Goal: Obtain resource: Obtain resource

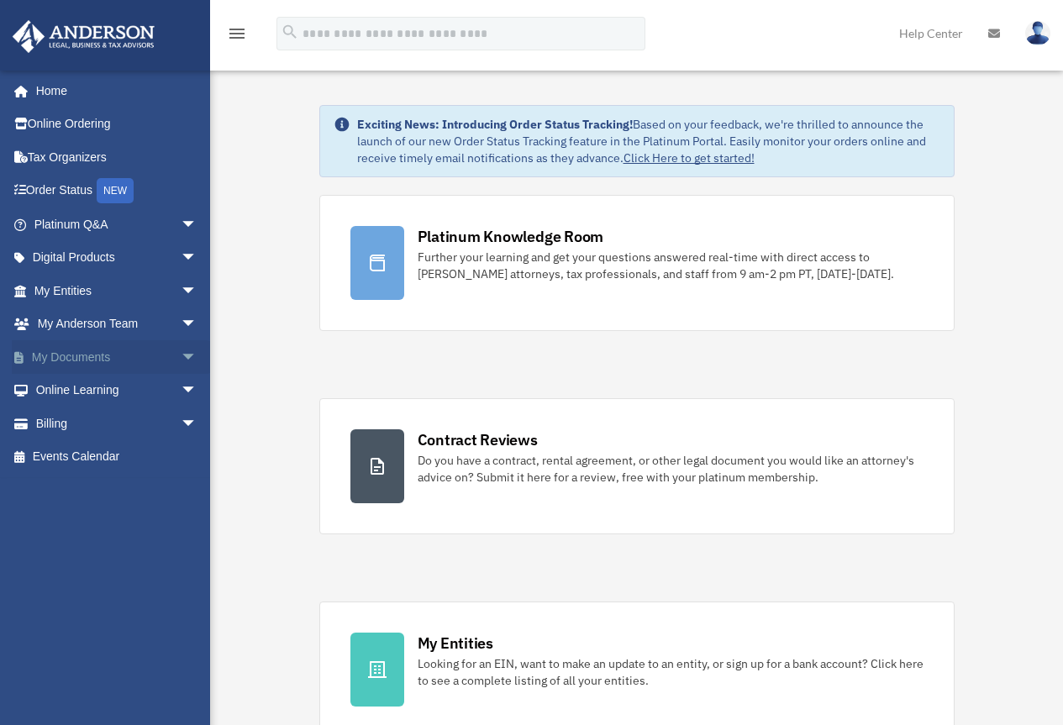
click at [60, 360] on link "My Documents arrow_drop_down" at bounding box center [117, 357] width 211 height 34
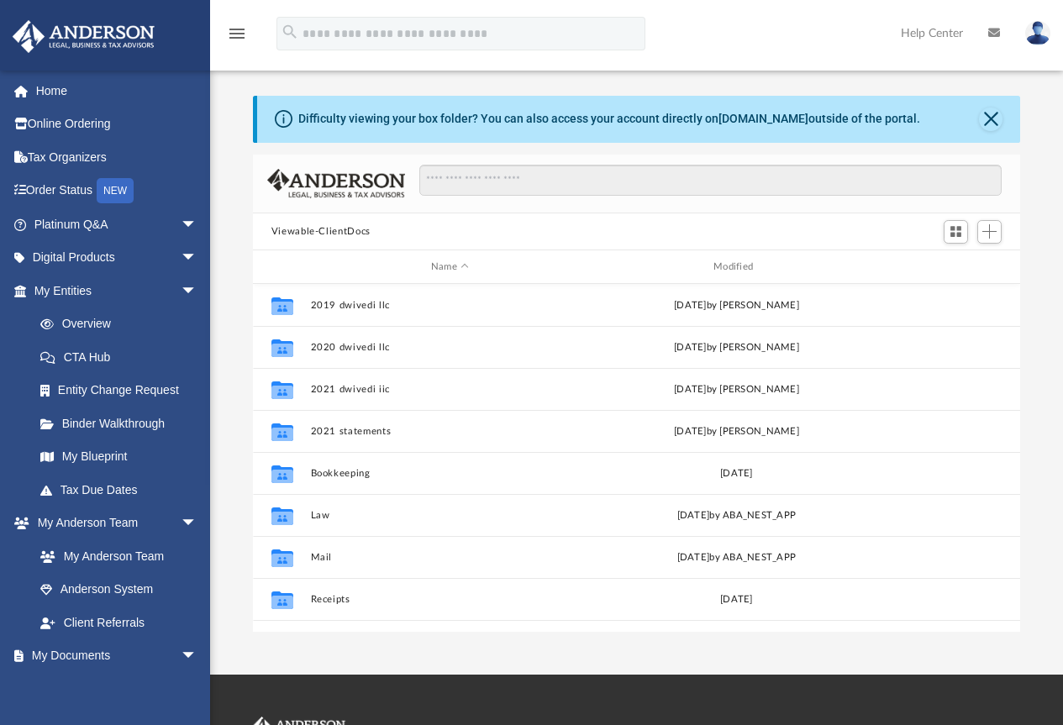
click at [324, 226] on button "Viewable-ClientDocs" at bounding box center [320, 231] width 99 height 15
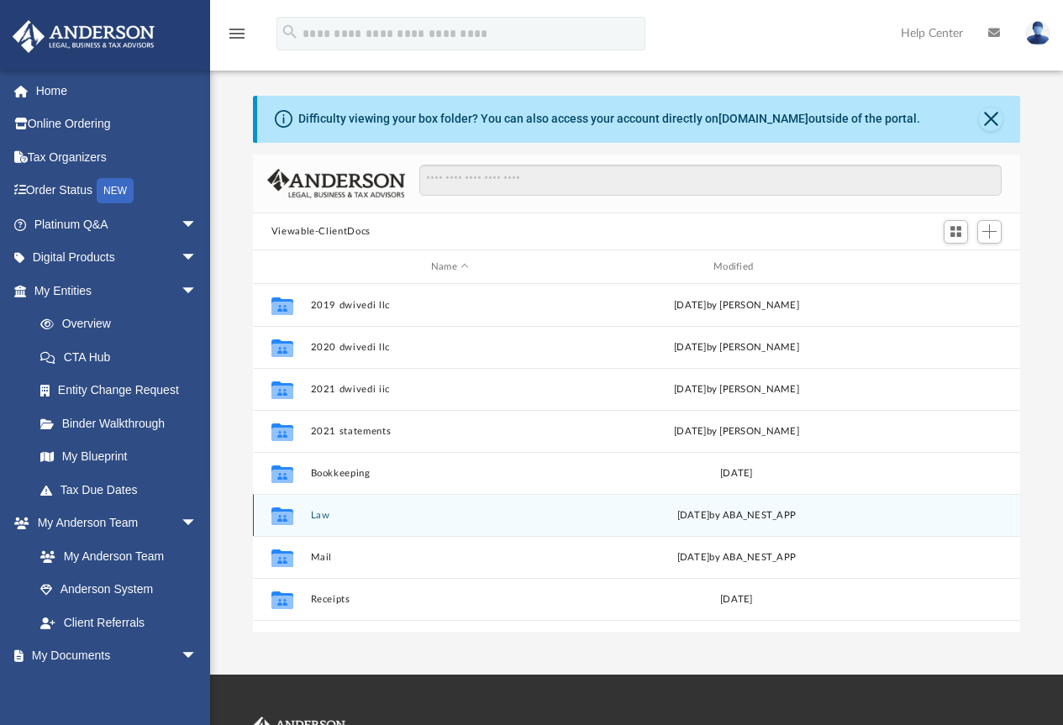
scroll to position [84, 0]
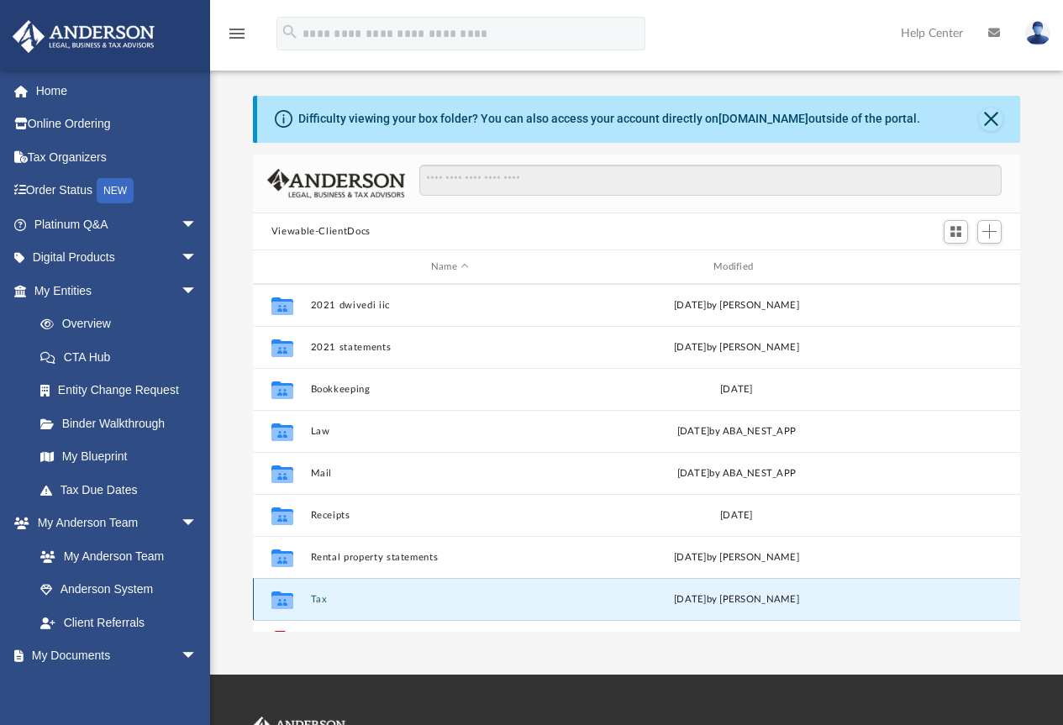
click at [310, 598] on button "Tax" at bounding box center [449, 599] width 279 height 11
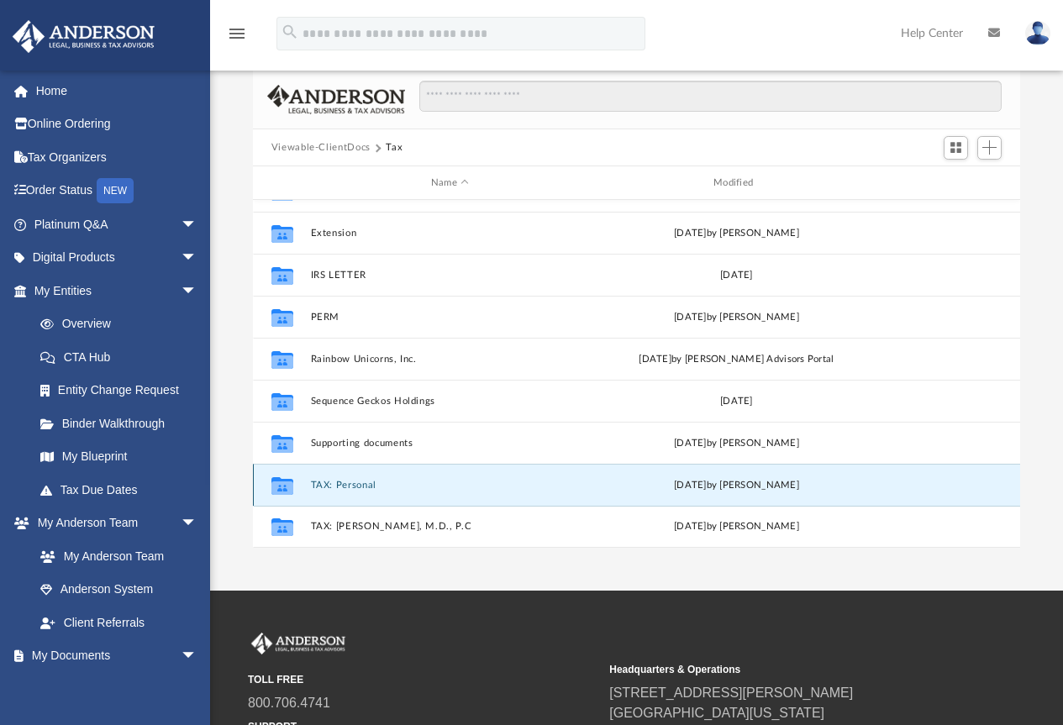
click at [344, 484] on button "TAX: Personal" at bounding box center [449, 485] width 279 height 11
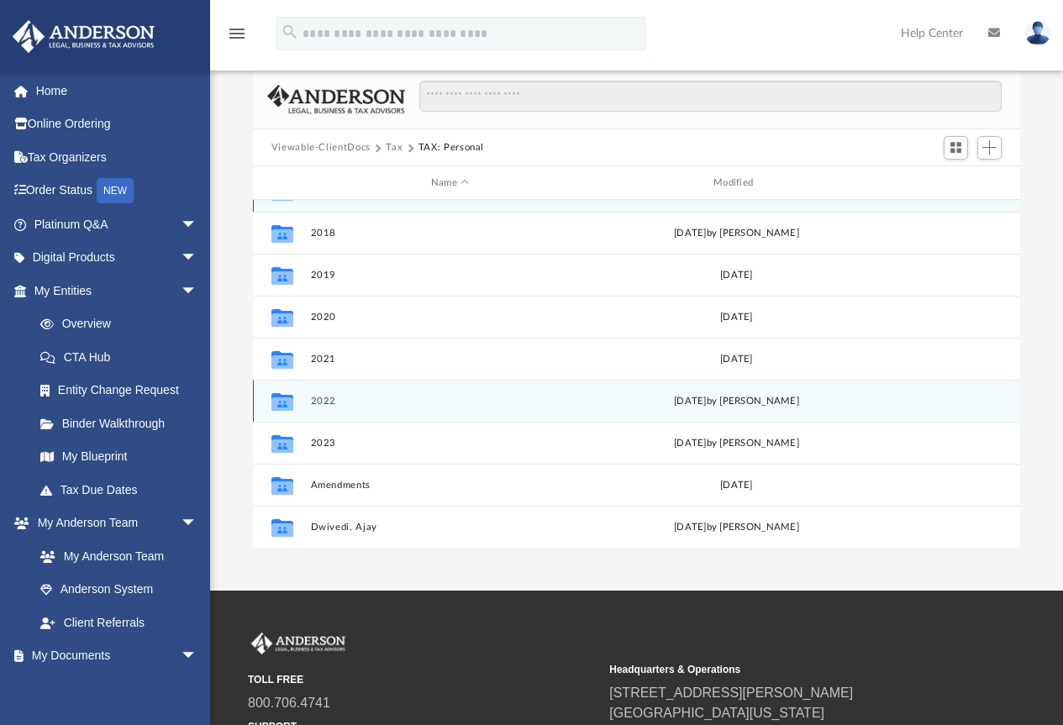
scroll to position [0, 0]
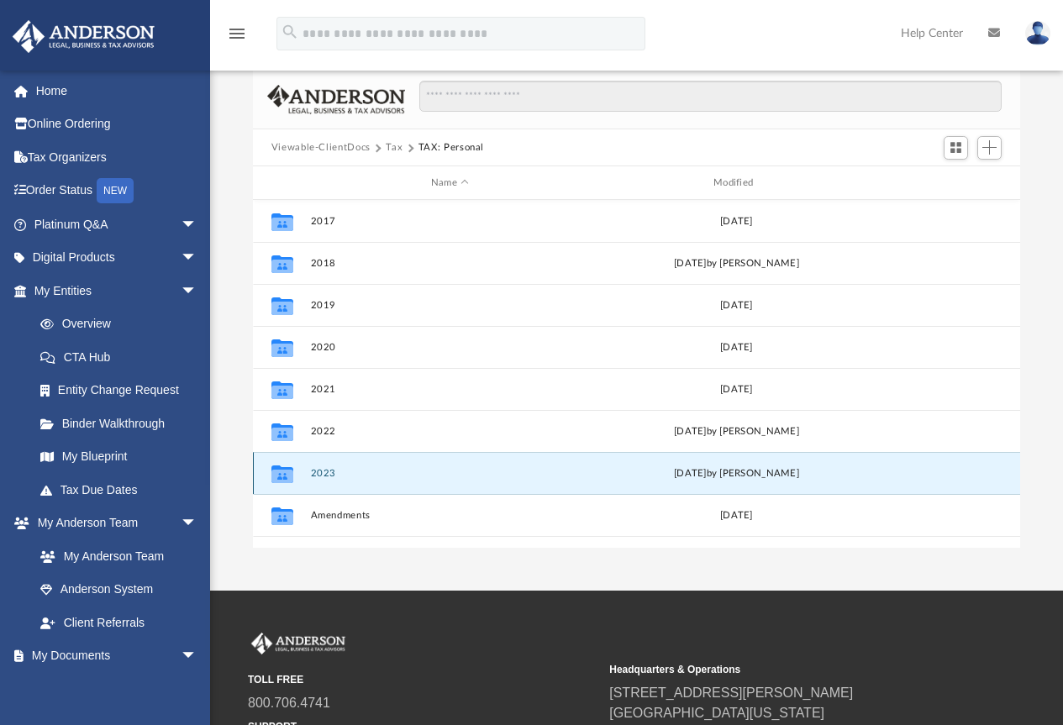
click at [317, 473] on button "2023" at bounding box center [449, 473] width 279 height 11
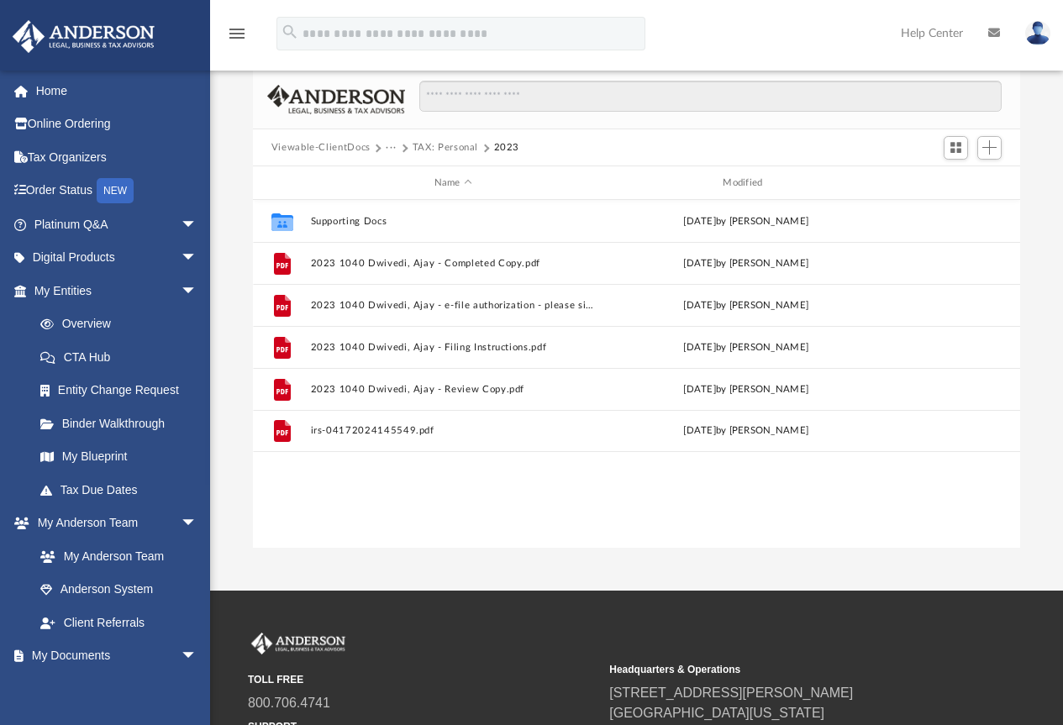
click at [455, 149] on button "TAX: Personal" at bounding box center [446, 147] width 66 height 15
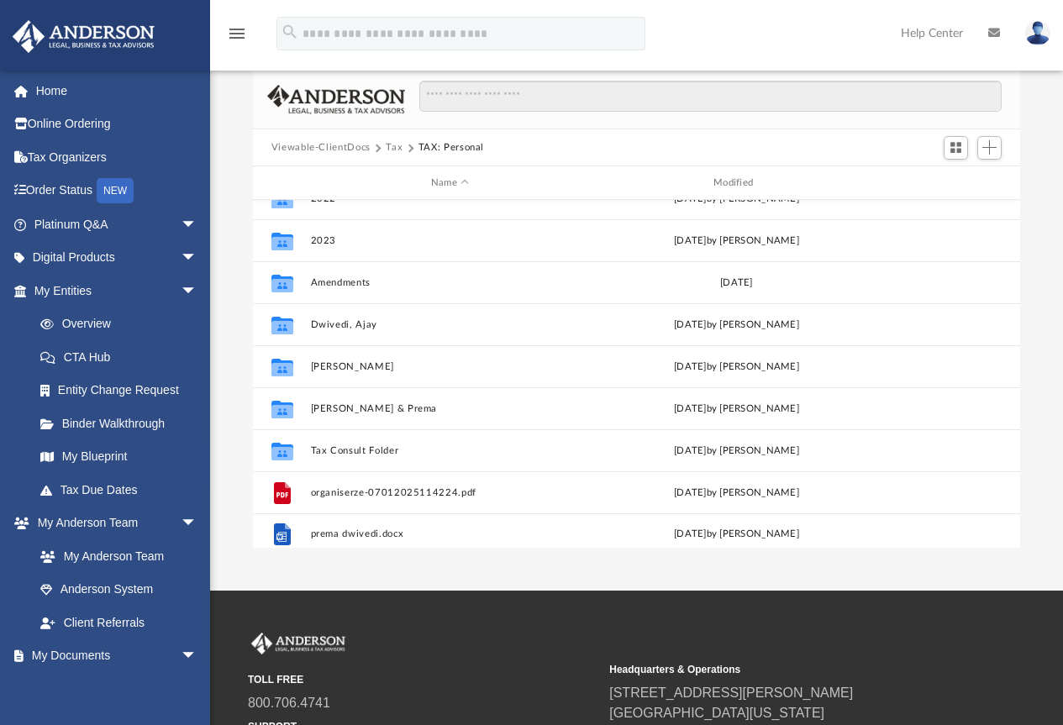
scroll to position [240, 0]
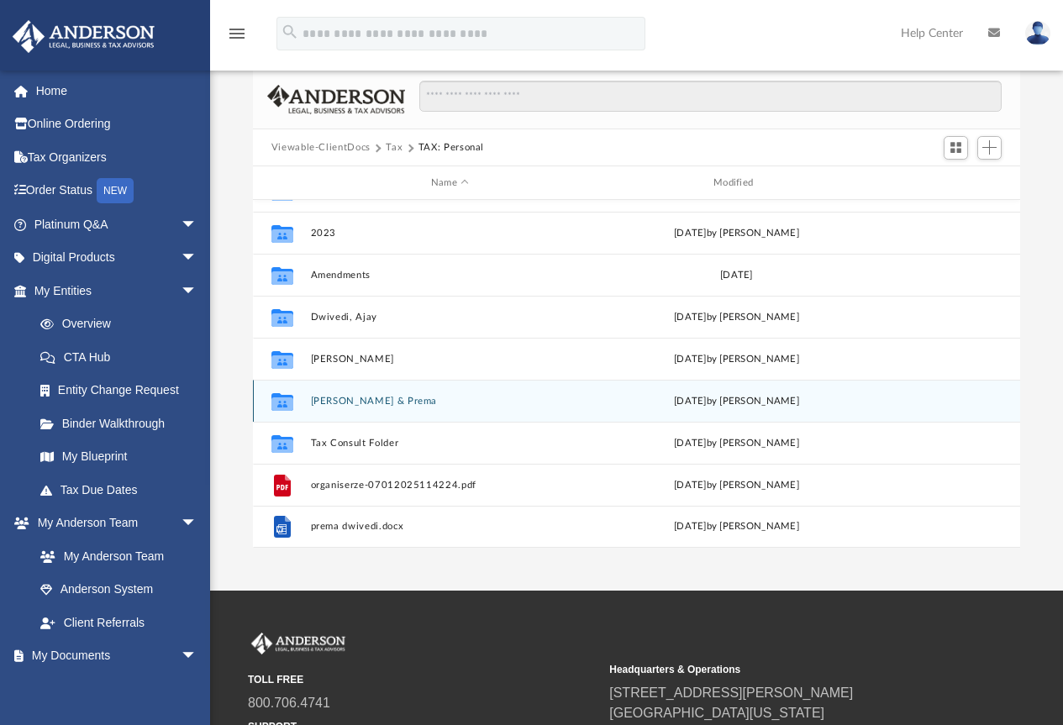
click at [330, 398] on button "Dwivedi, Tarunendu & Prema" at bounding box center [449, 401] width 279 height 11
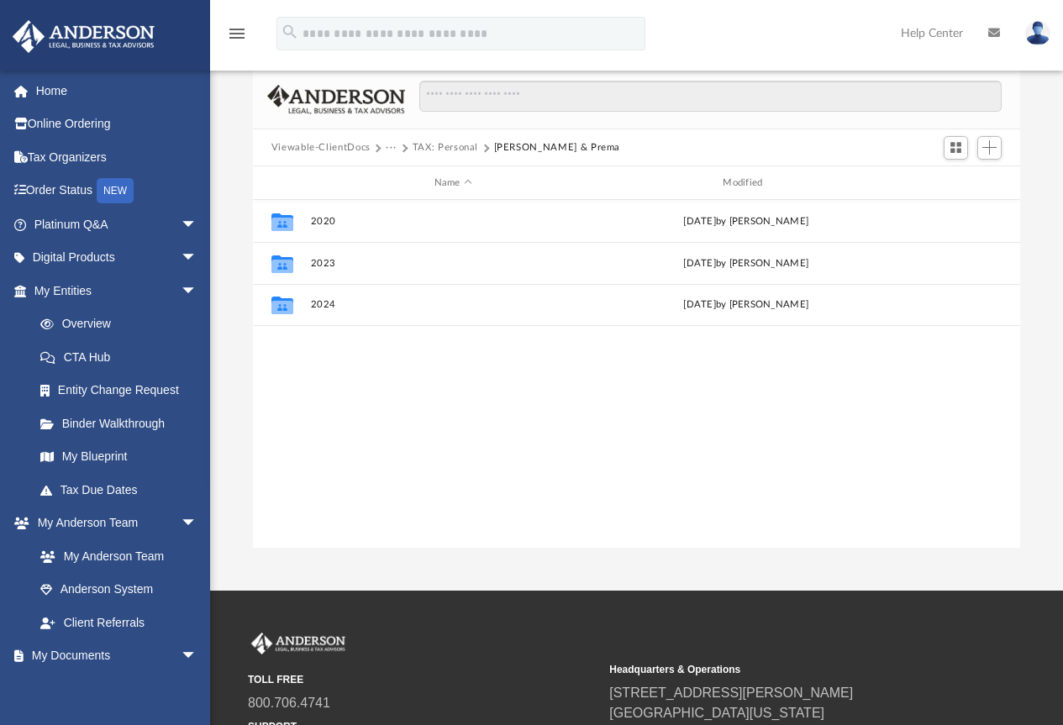
scroll to position [0, 0]
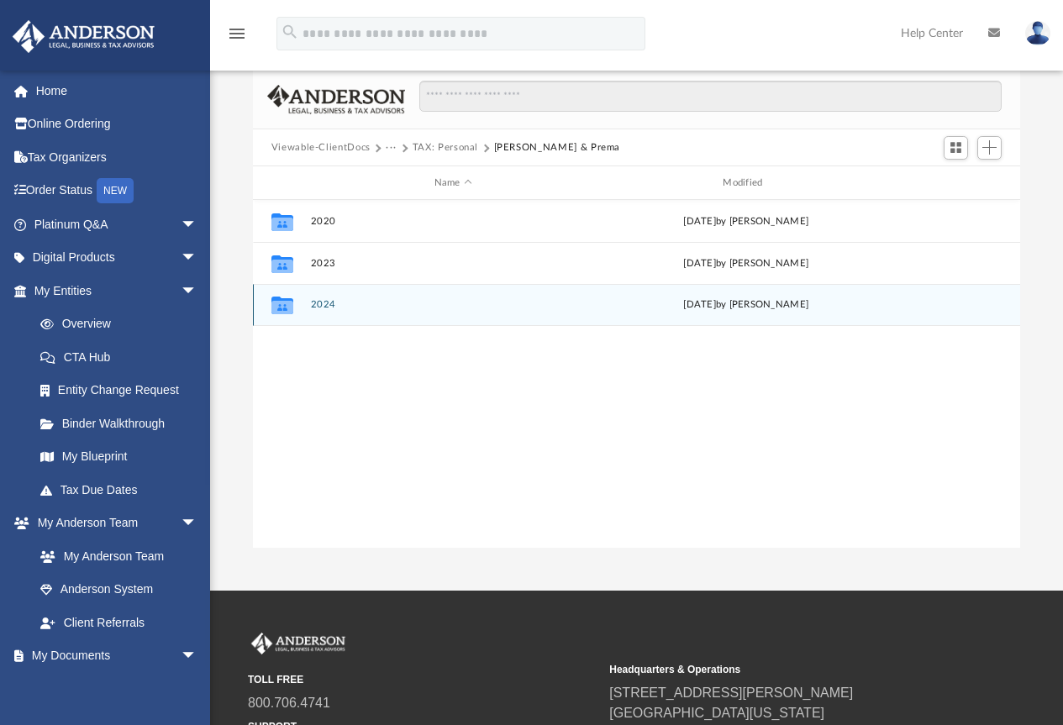
click at [322, 304] on button "2024" at bounding box center [453, 305] width 286 height 11
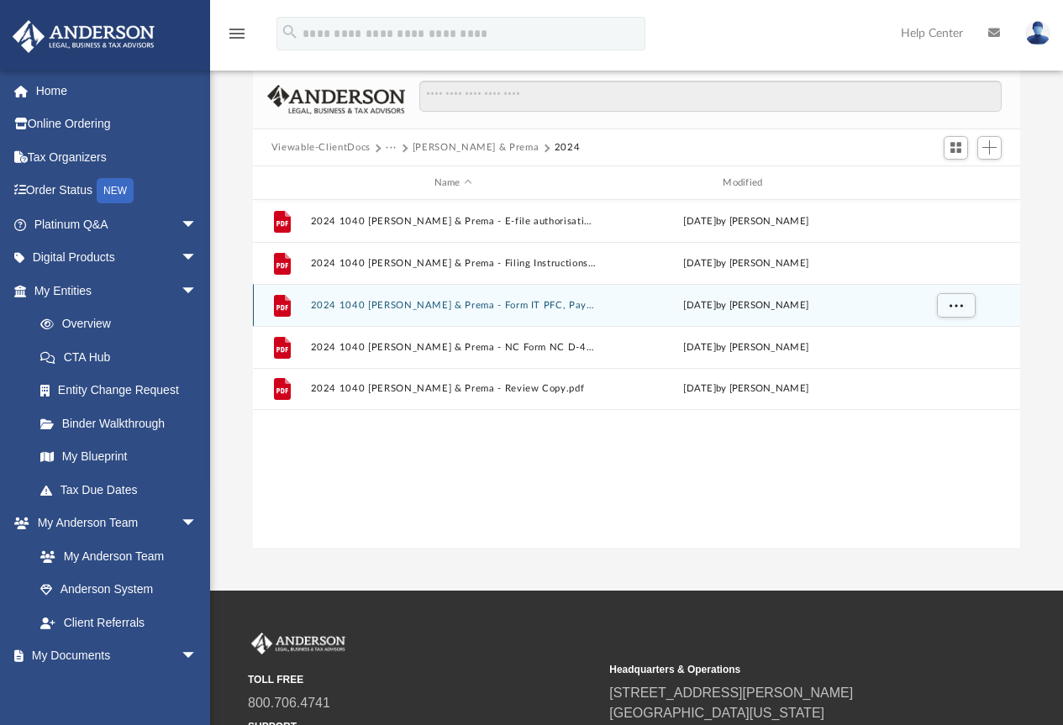
click at [322, 304] on button "2024 1040 Dwivedi, Tarunendu & Prema - Form IT PFC, Payment Voucher.pdf" at bounding box center [453, 305] width 286 height 11
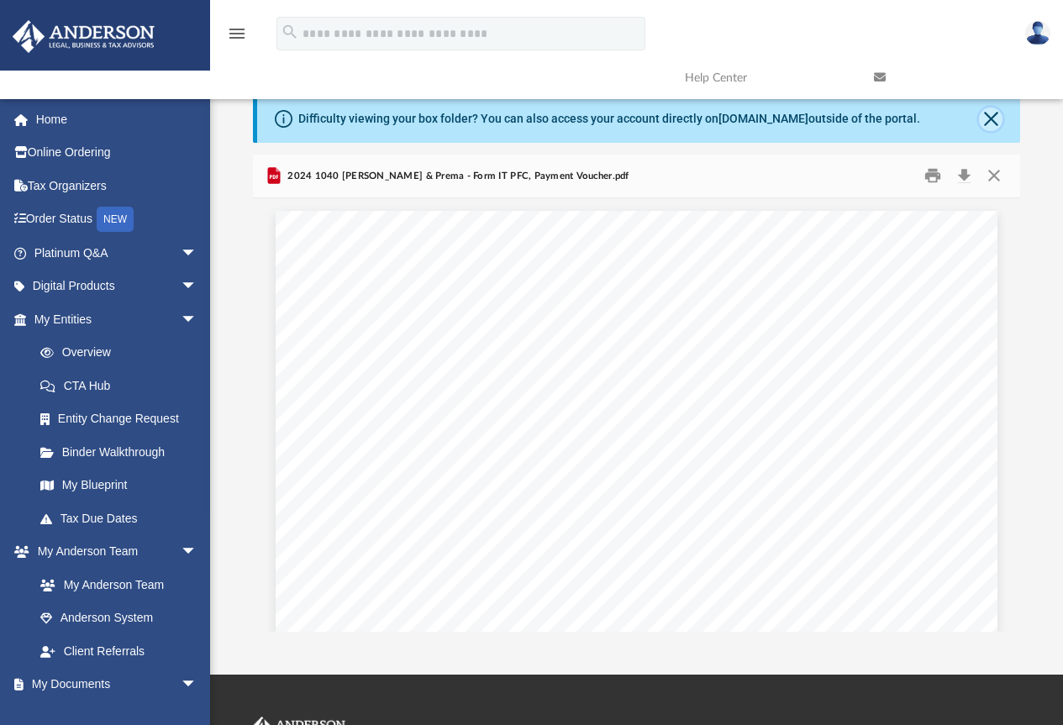
click at [995, 116] on button "Close" at bounding box center [991, 120] width 24 height 24
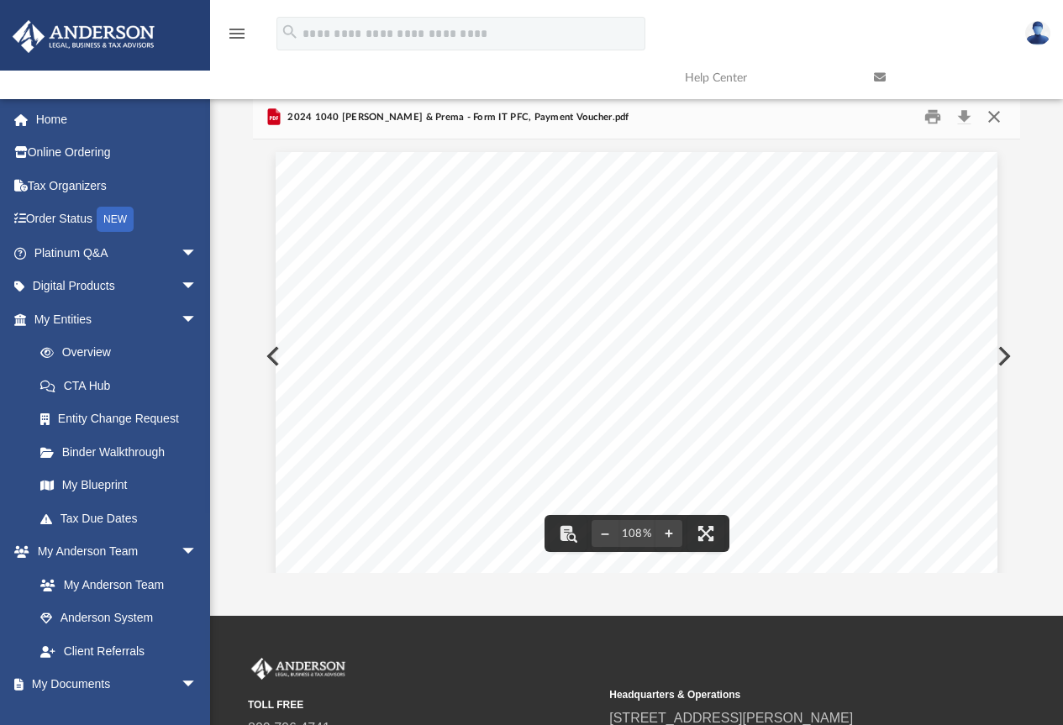
click at [994, 118] on button "Close" at bounding box center [994, 117] width 30 height 26
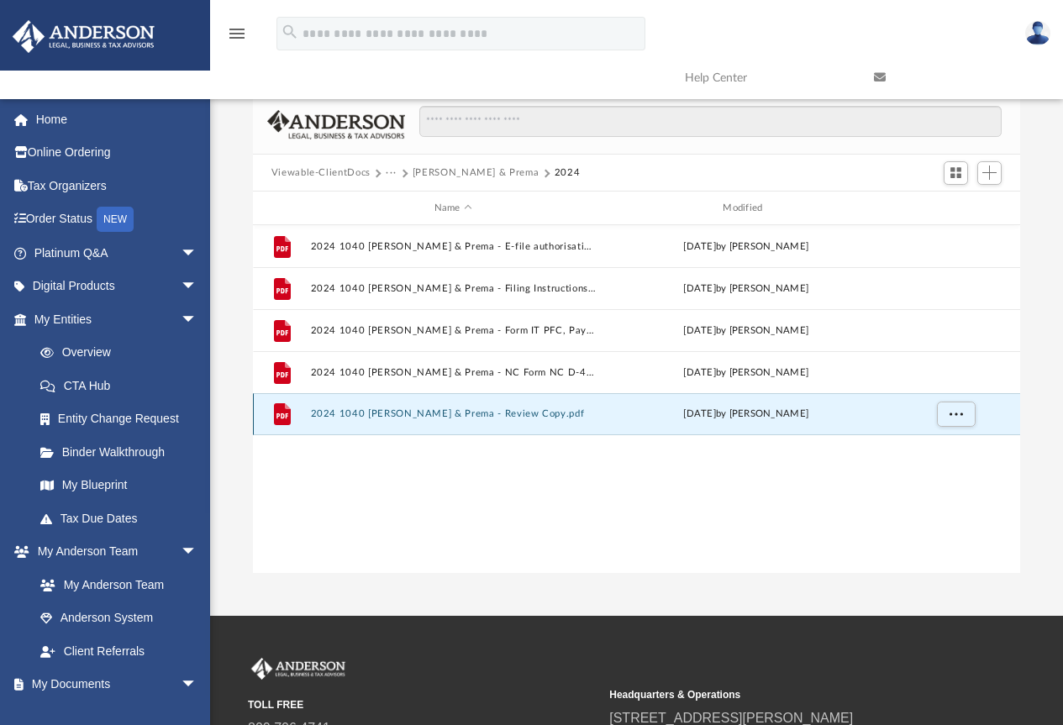
click at [403, 415] on button "2024 1040 Dwivedi, Tarunendu & Prema - Review Copy.pdf" at bounding box center [453, 414] width 286 height 11
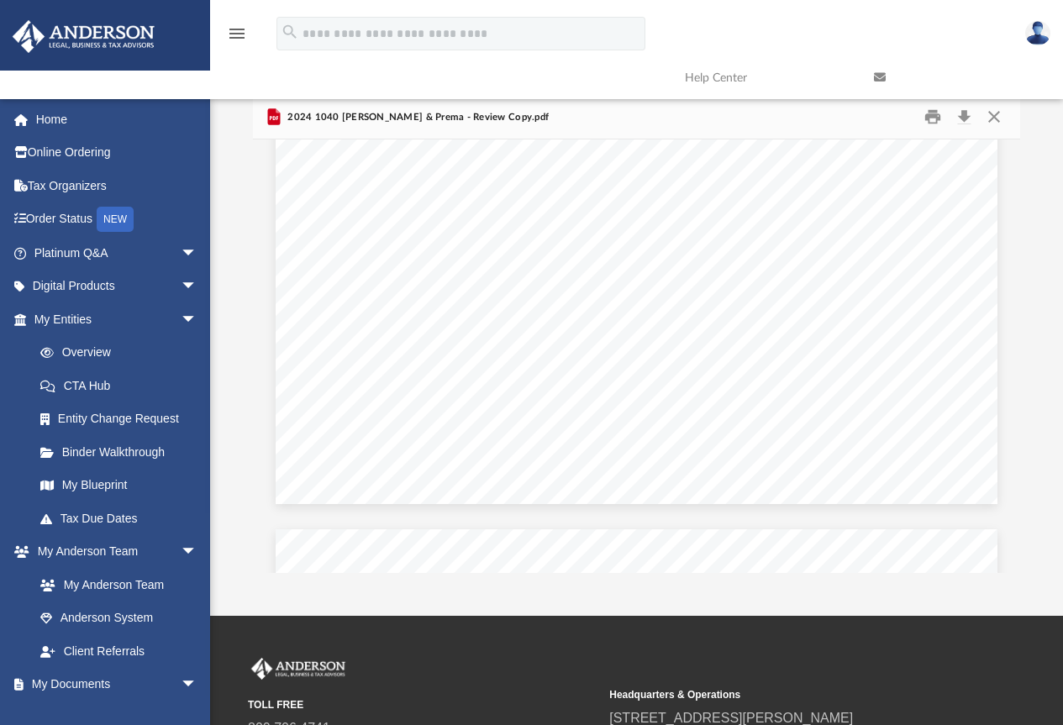
scroll to position [26817, 0]
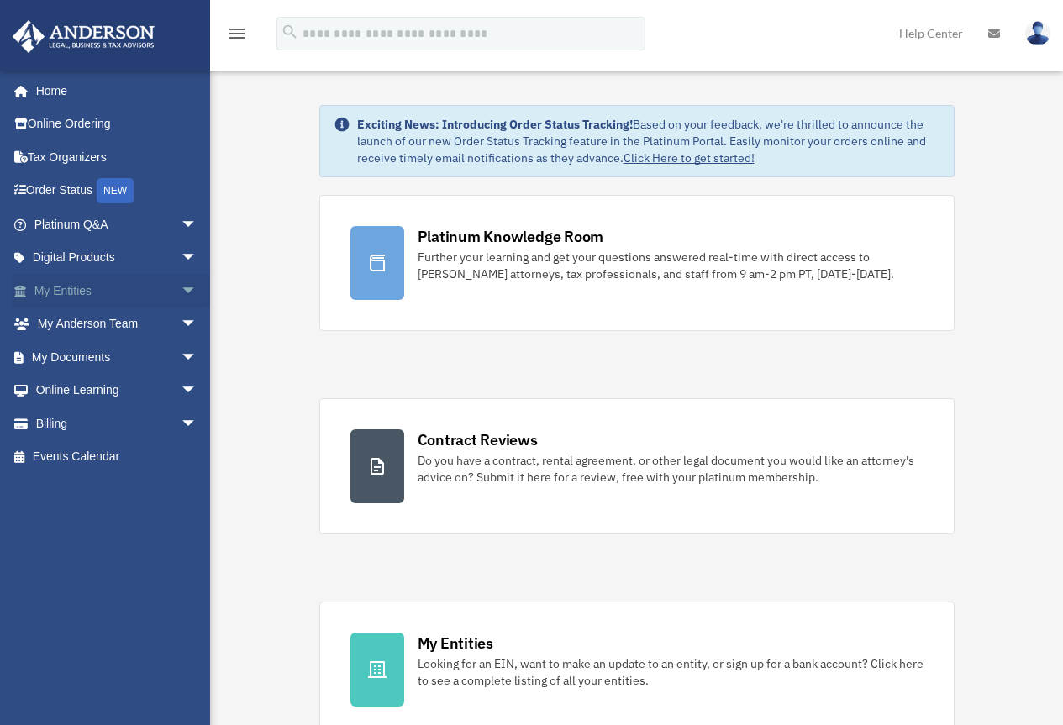
click at [75, 292] on link "My Entities arrow_drop_down" at bounding box center [117, 291] width 211 height 34
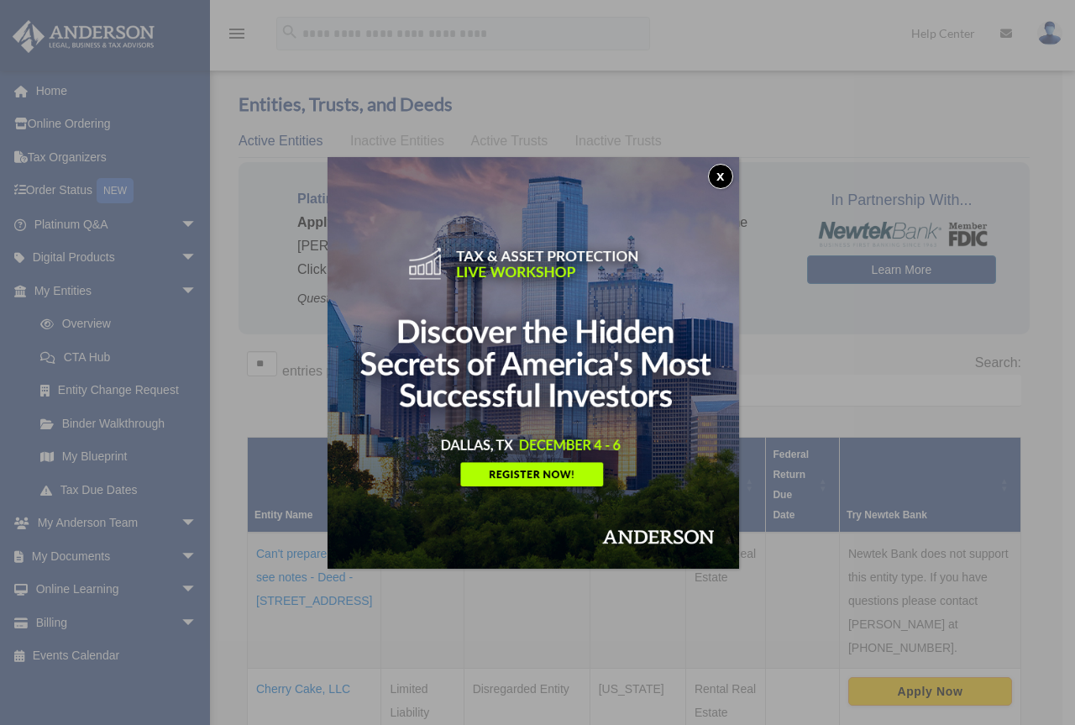
drag, startPoint x: 725, startPoint y: 175, endPoint x: 776, endPoint y: 199, distance: 56.7
click at [725, 175] on button "x" at bounding box center [720, 176] width 25 height 25
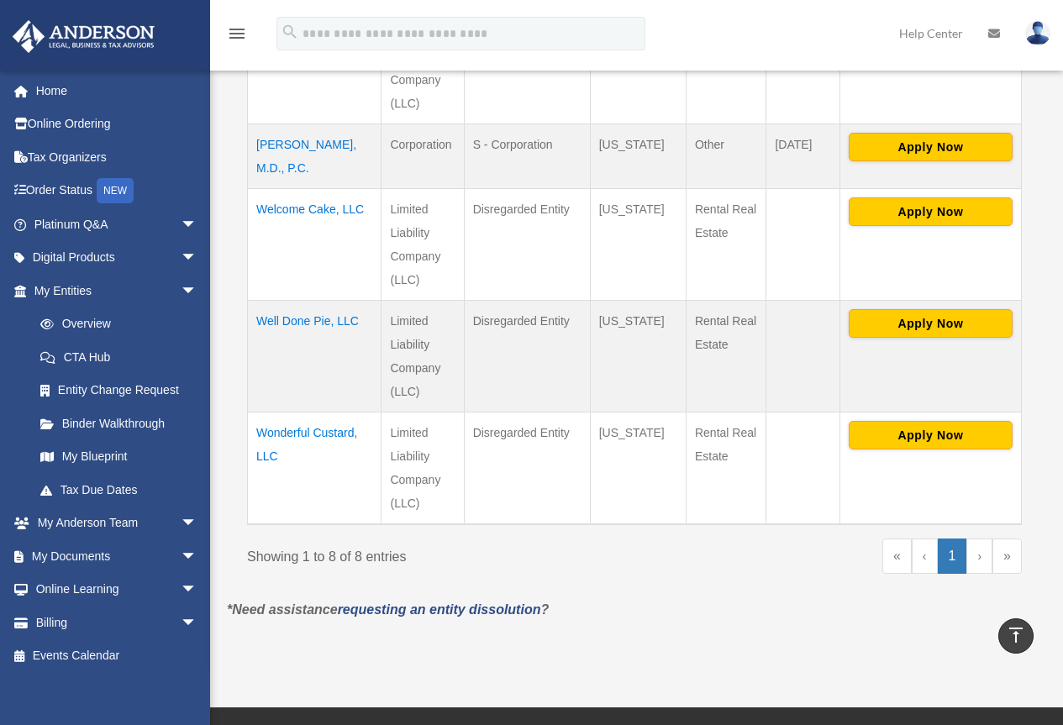
scroll to position [924, 0]
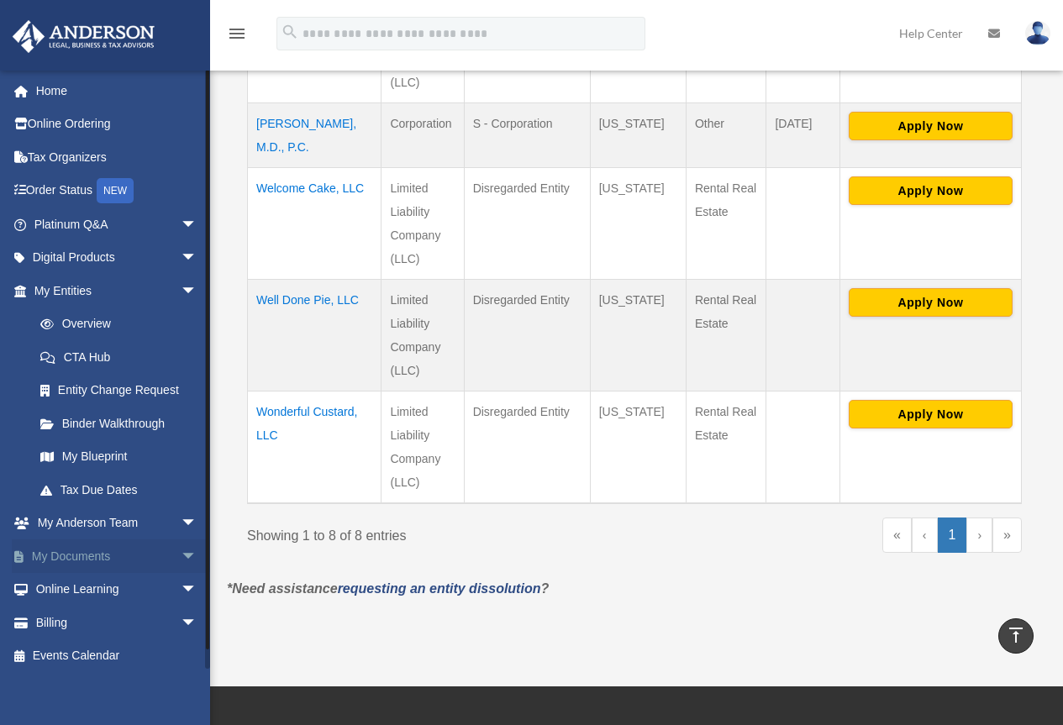
click at [76, 559] on link "My Documents arrow_drop_down" at bounding box center [117, 556] width 211 height 34
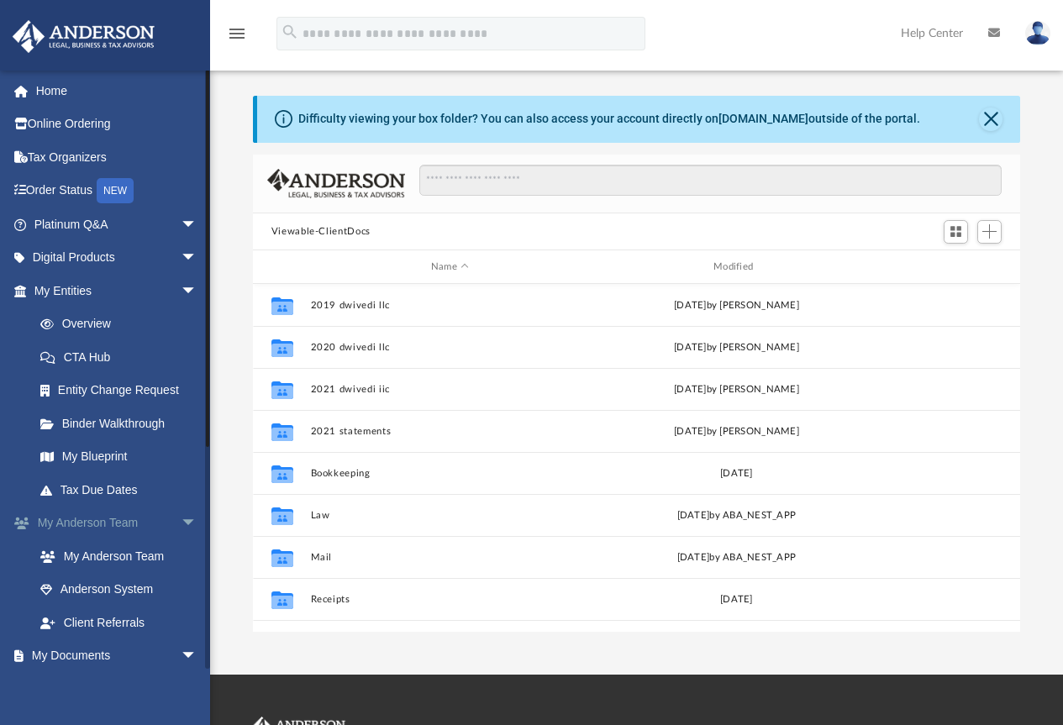
scroll to position [370, 754]
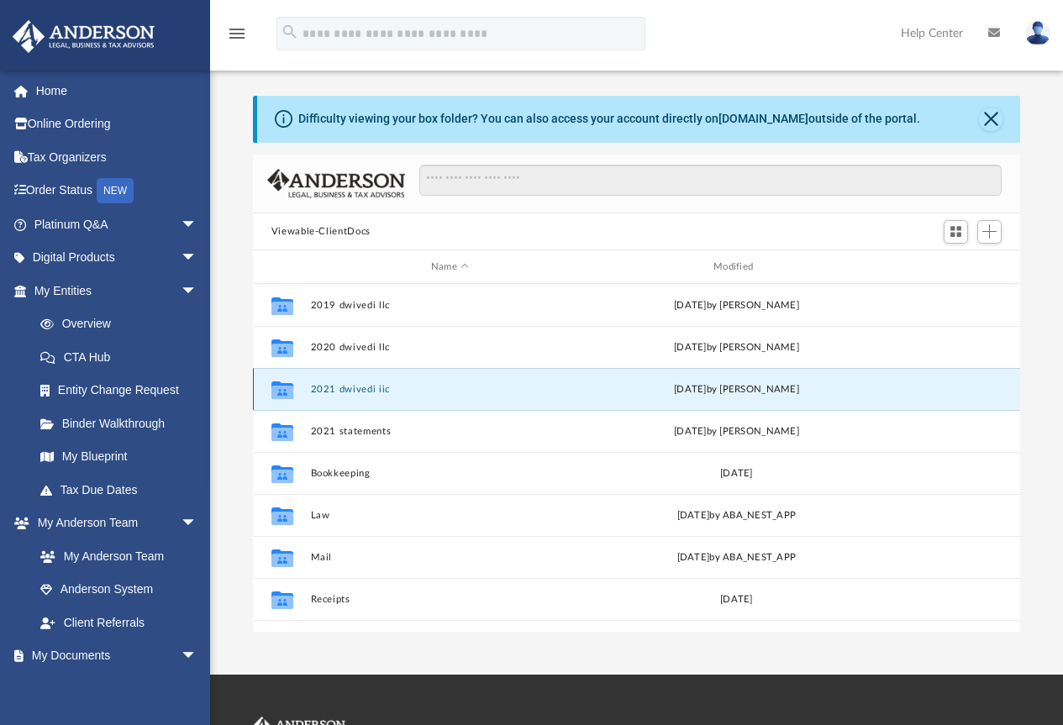
click at [344, 391] on button "2021 dwivedi iic" at bounding box center [449, 389] width 279 height 11
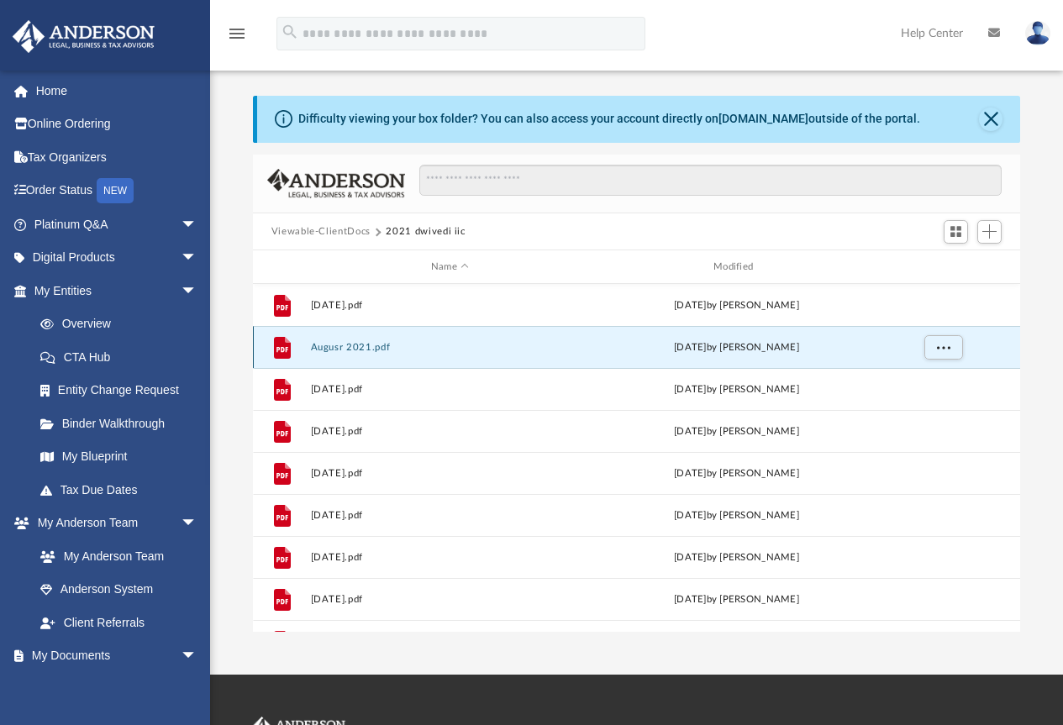
click at [350, 350] on button "Augusr 2021.pdf" at bounding box center [449, 347] width 279 height 11
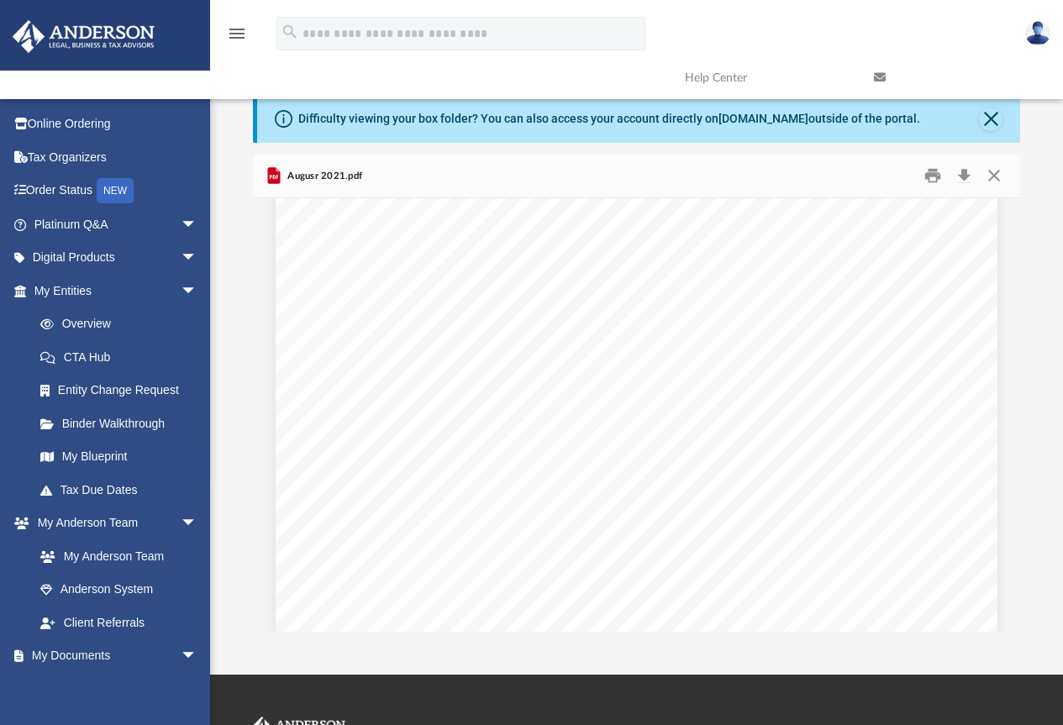
scroll to position [0, 0]
